Goal: Task Accomplishment & Management: Manage account settings

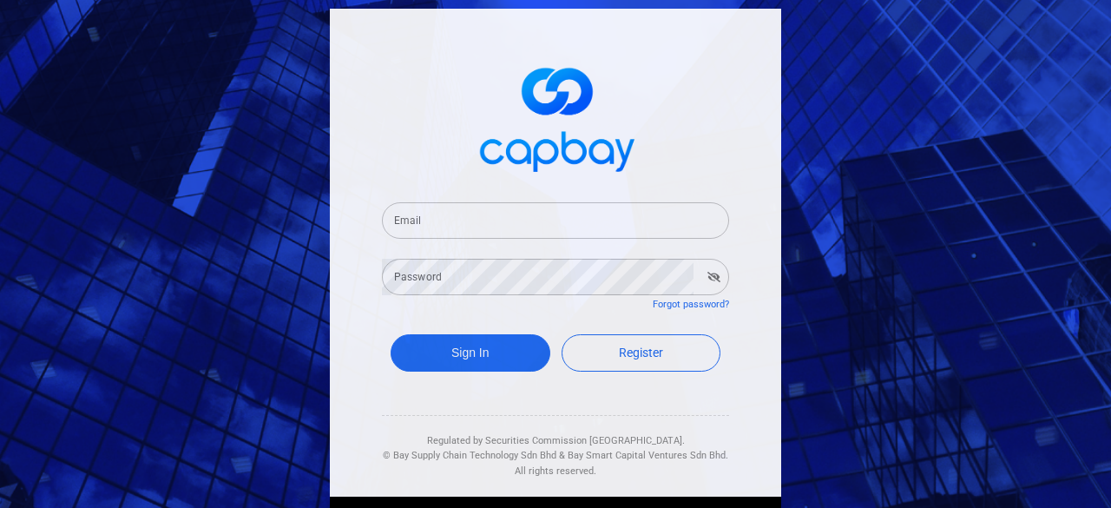
click at [566, 218] on input "Email" at bounding box center [555, 220] width 347 height 36
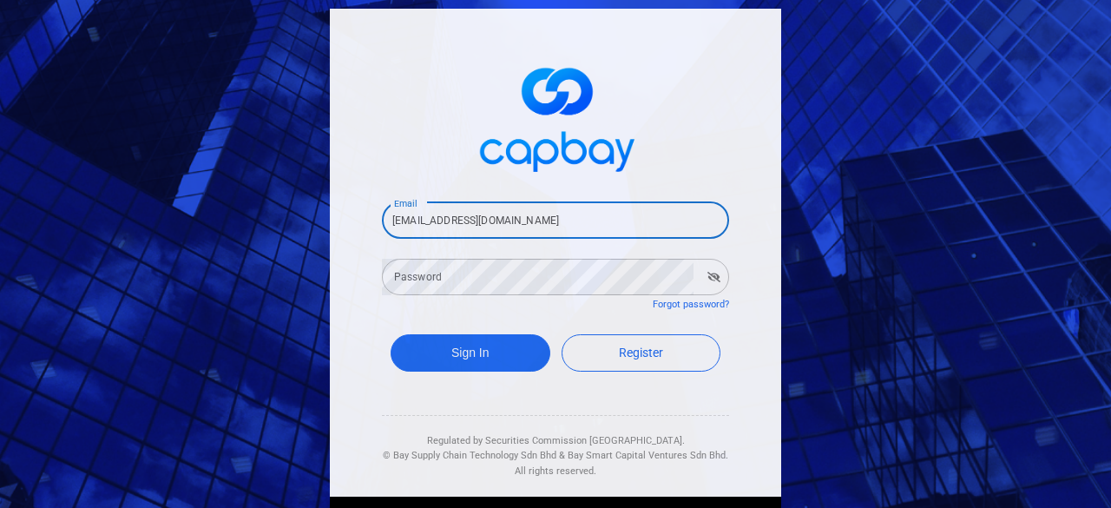
type input "[EMAIL_ADDRESS][DOMAIN_NAME]"
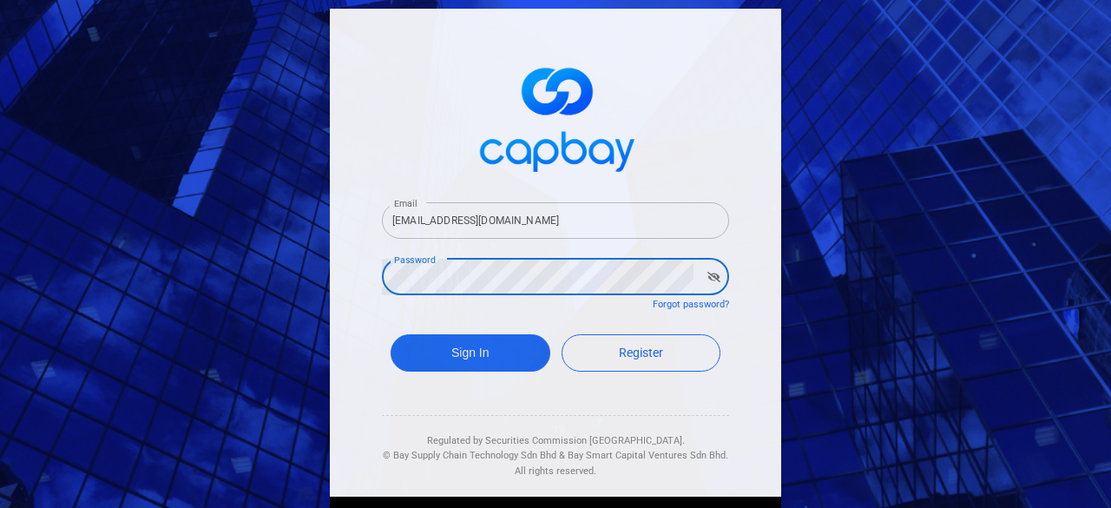
click at [390, 334] on button "Sign In" at bounding box center [470, 352] width 160 height 37
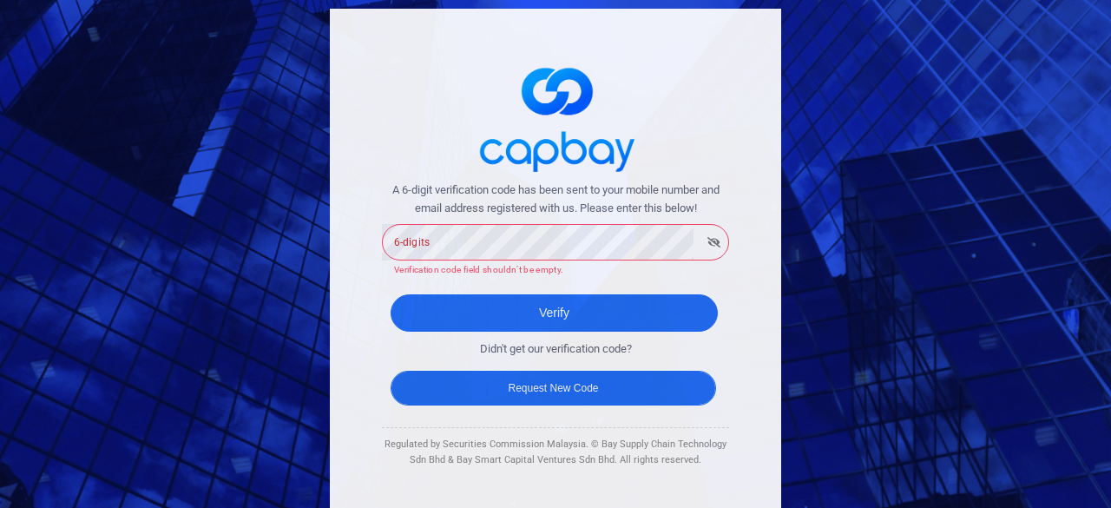
click at [574, 395] on button "Request New Code" at bounding box center [552, 387] width 325 height 35
click at [571, 394] on button "Request New Code" at bounding box center [552, 387] width 325 height 35
click at [541, 389] on button "Request New Code" at bounding box center [552, 387] width 325 height 35
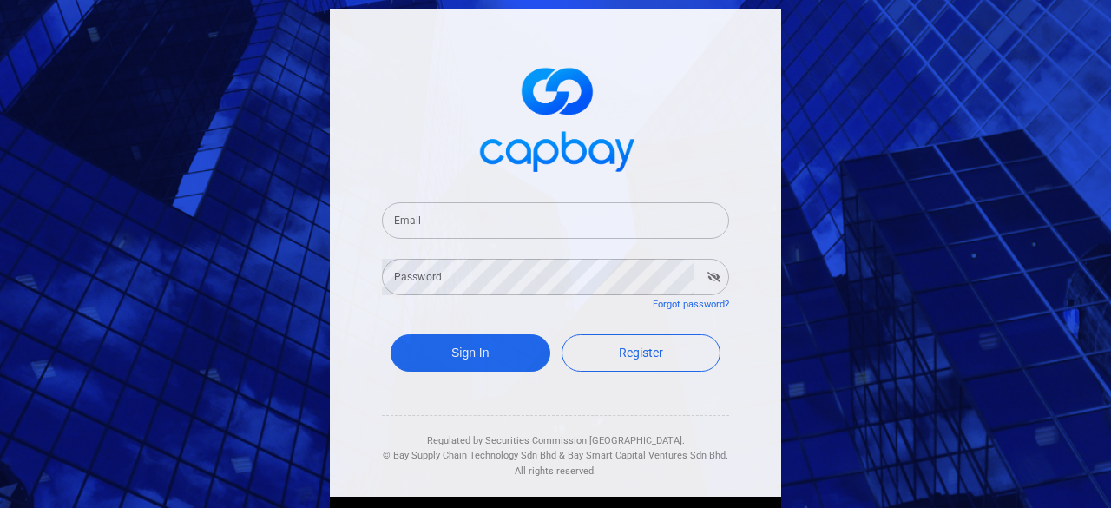
click at [493, 216] on input "Email" at bounding box center [555, 220] width 347 height 36
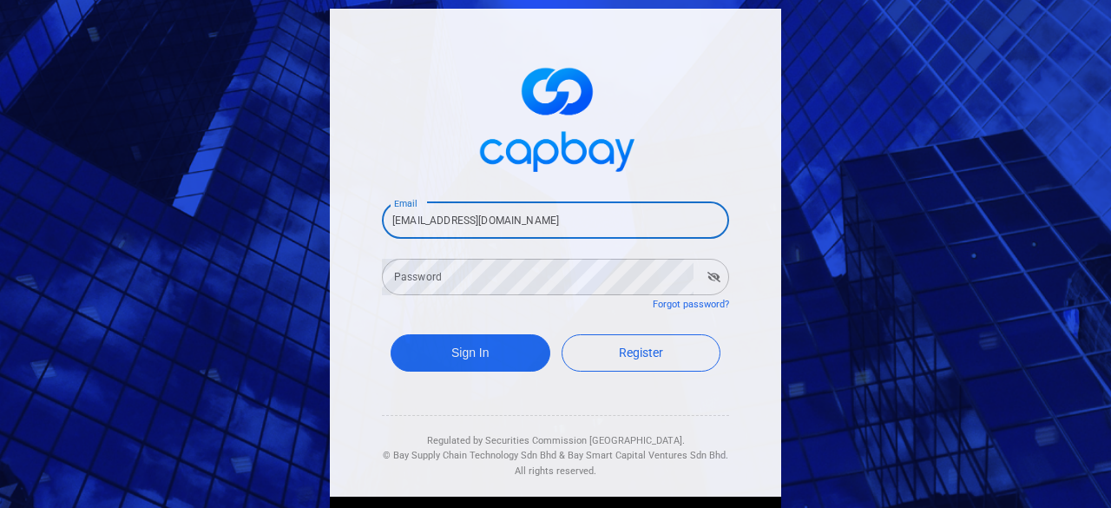
type input "[EMAIL_ADDRESS][DOMAIN_NAME]"
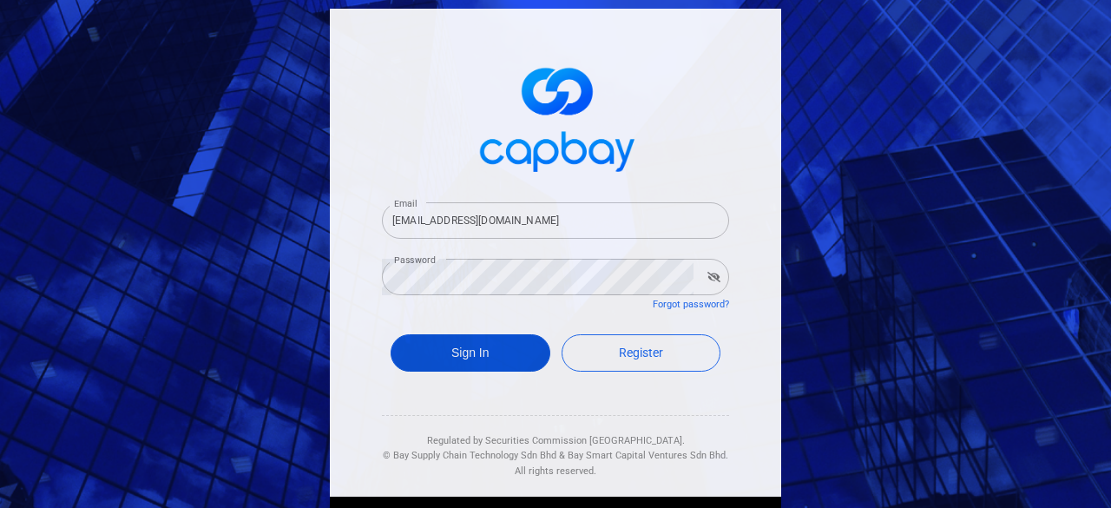
click at [459, 364] on button "Sign In" at bounding box center [470, 352] width 160 height 37
